Goal: Transaction & Acquisition: Obtain resource

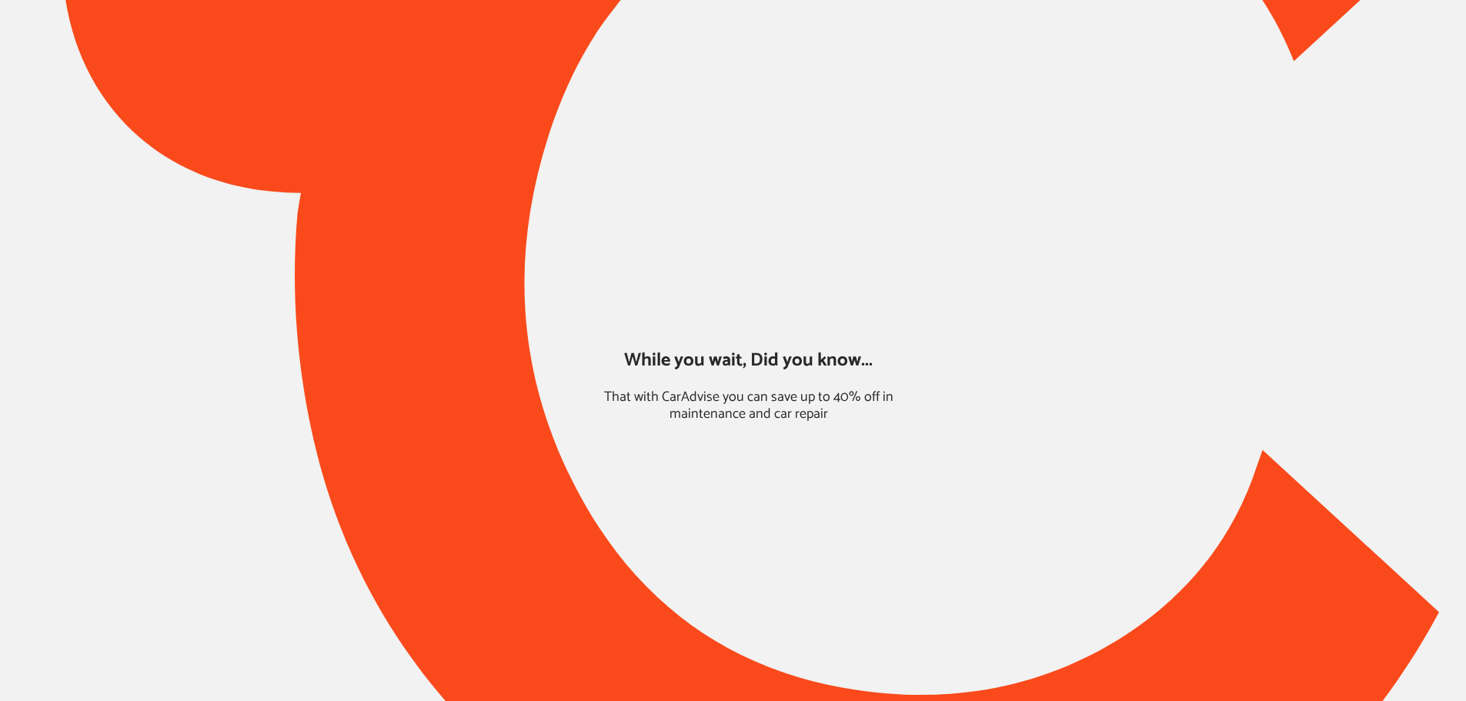
type input "*****"
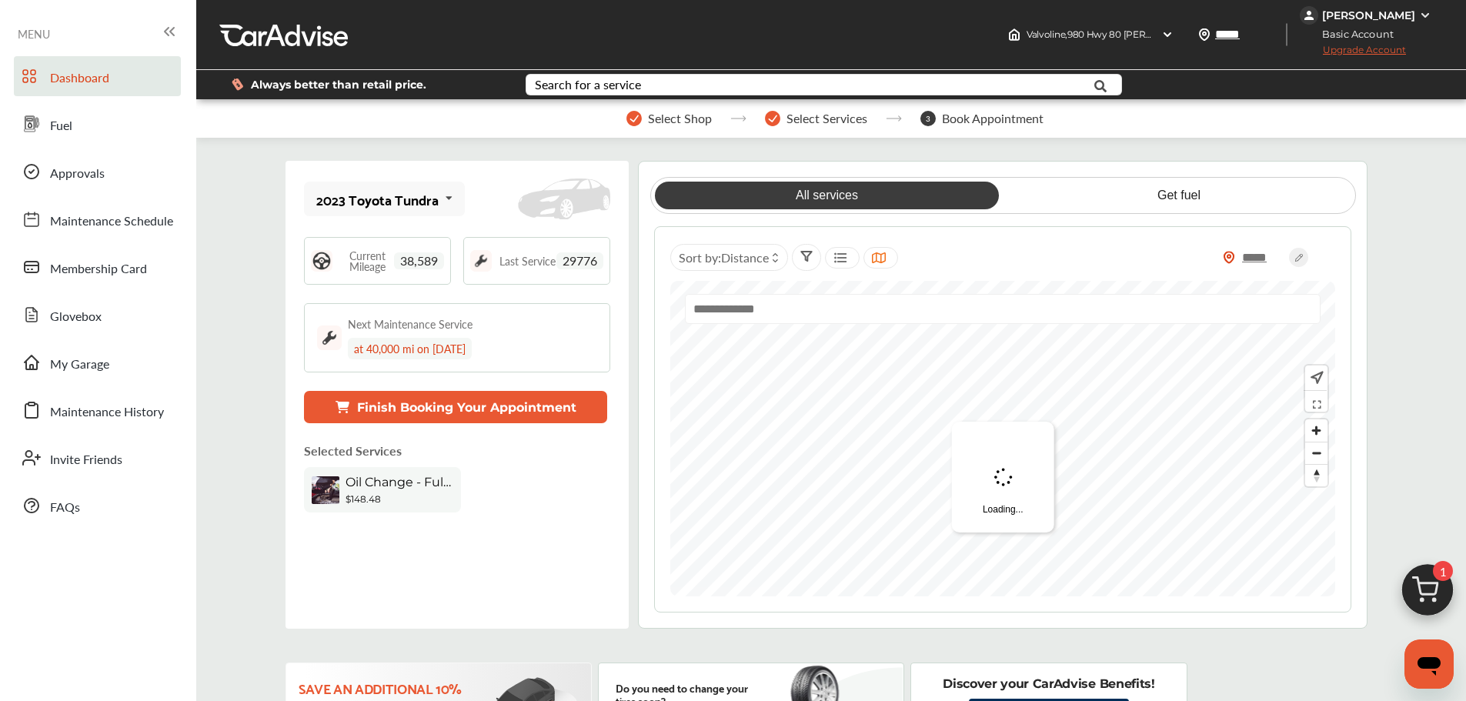
click at [60, 113] on link "Fuel" at bounding box center [97, 124] width 167 height 40
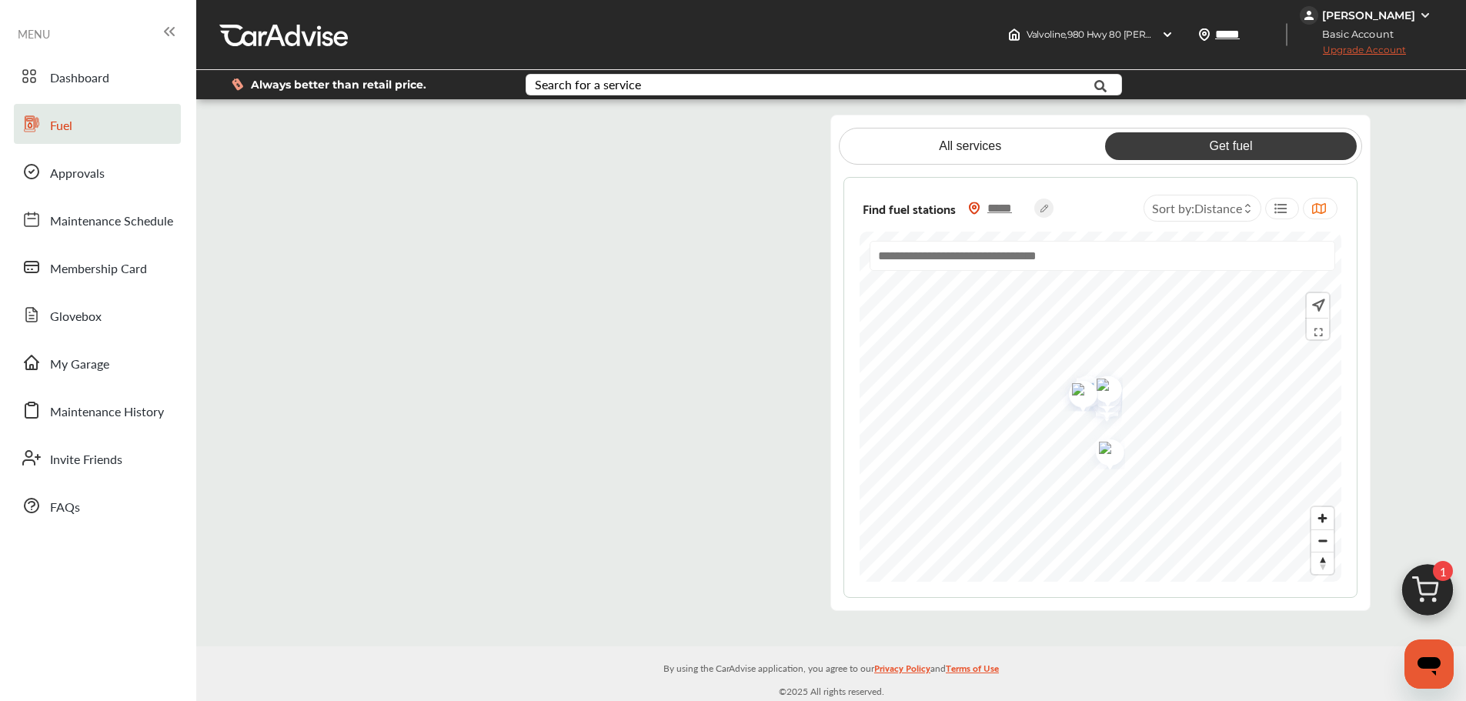
click at [766, 124] on flutter-view at bounding box center [549, 363] width 515 height 497
click at [507, 288] on flutter-view at bounding box center [549, 363] width 515 height 497
